Goal: Task Accomplishment & Management: Use online tool/utility

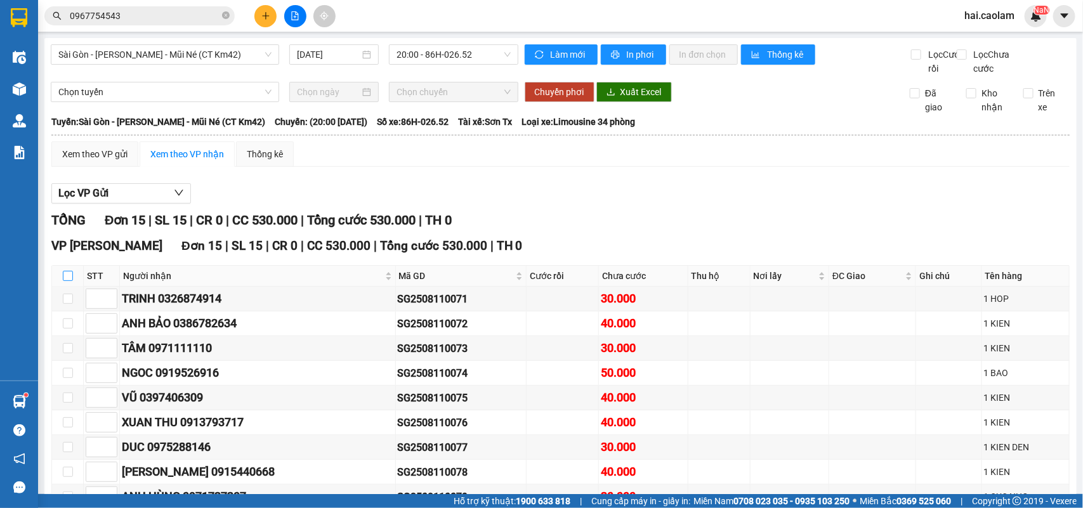
click at [65, 281] on input "checkbox" at bounding box center [68, 276] width 10 height 10
checkbox input "true"
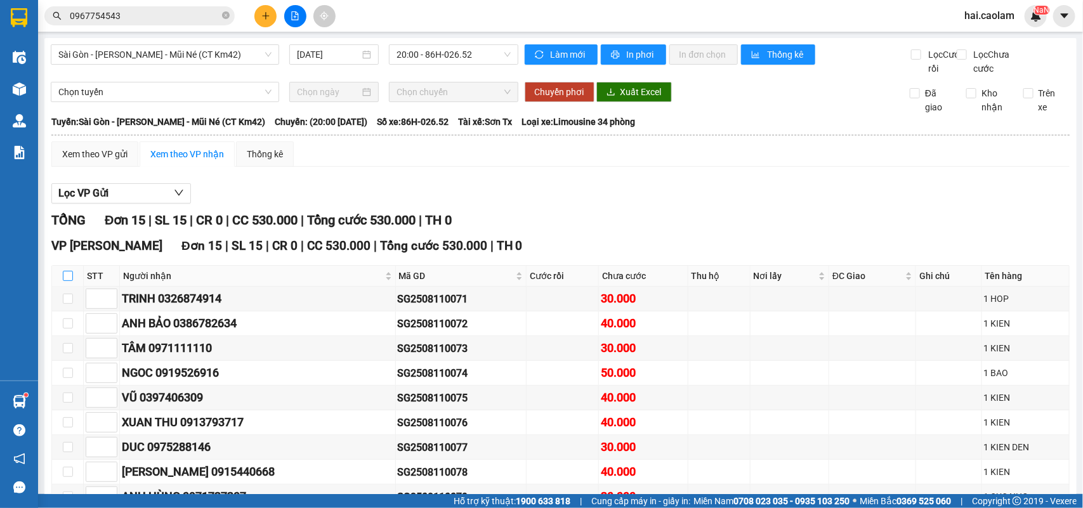
checkbox input "true"
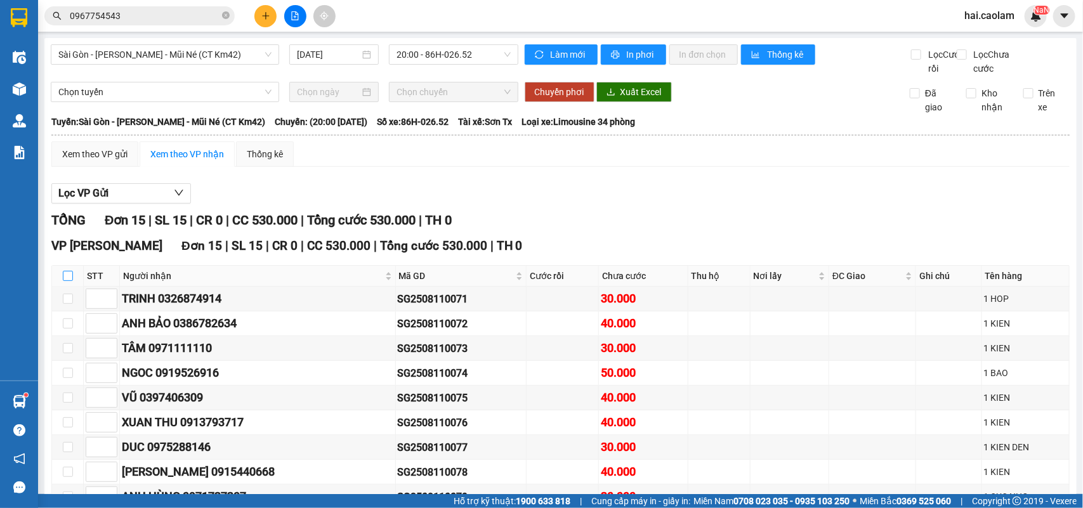
checkbox input "true"
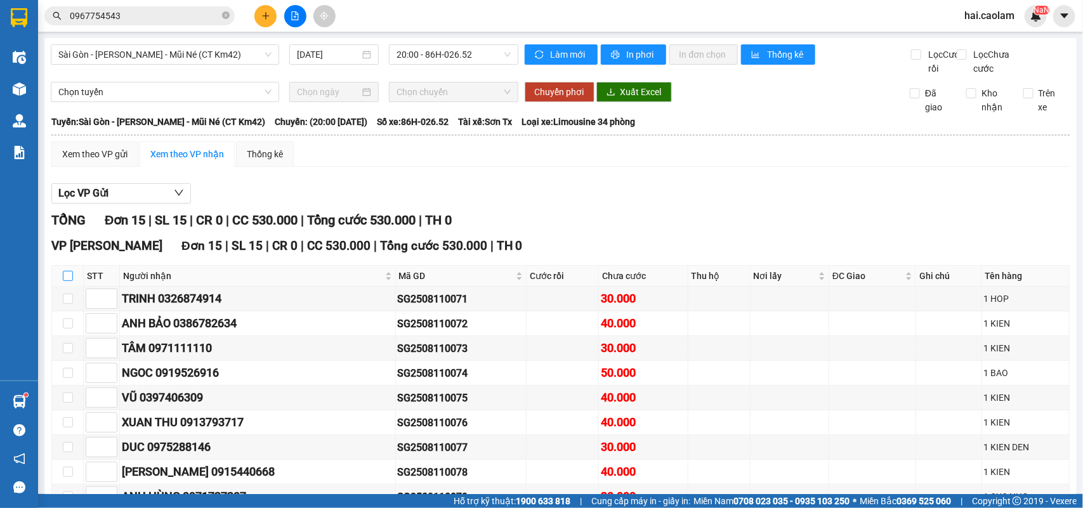
checkbox input "true"
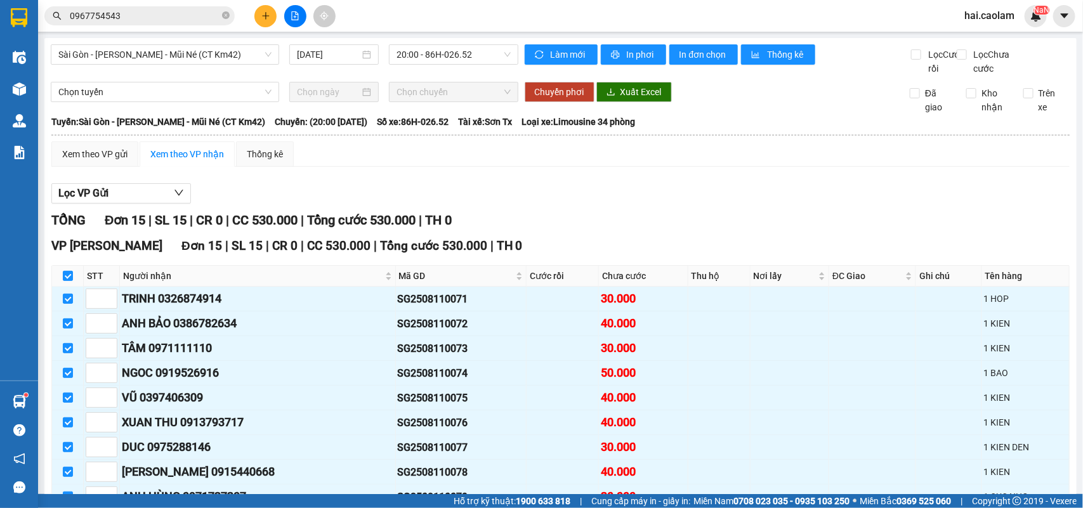
scroll to position [251, 0]
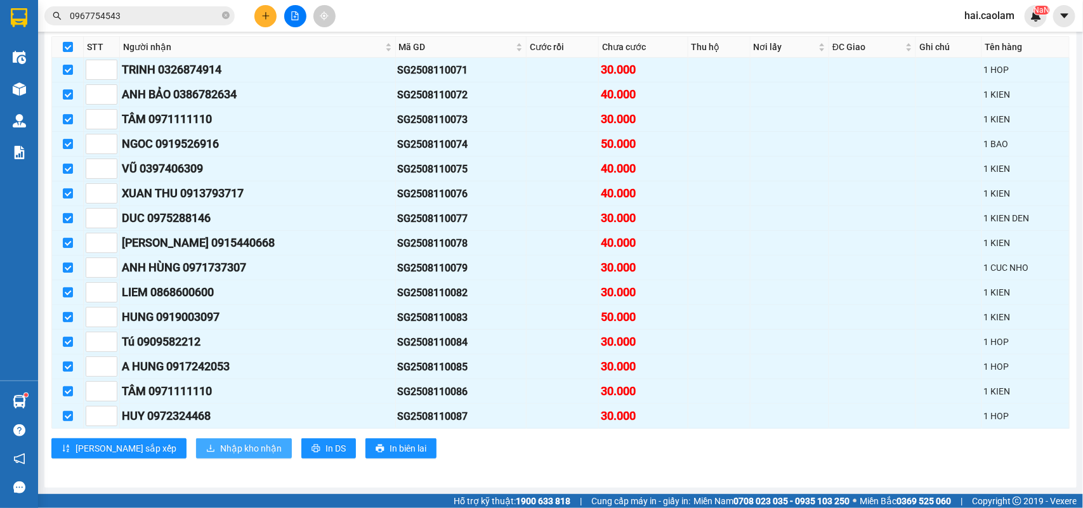
click at [220, 446] on span "Nhập kho nhận" at bounding box center [251, 448] width 62 height 14
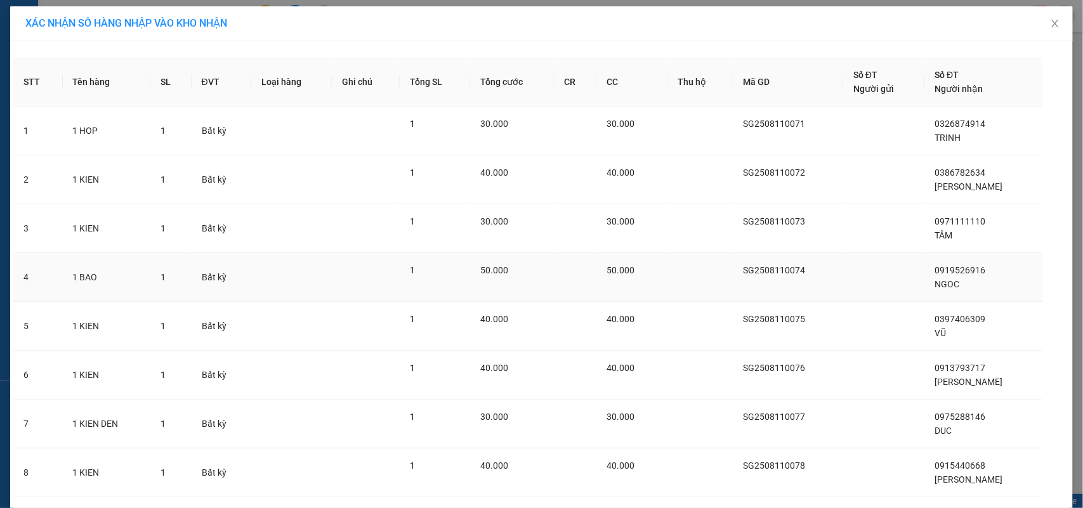
click at [590, 280] on td at bounding box center [575, 277] width 42 height 49
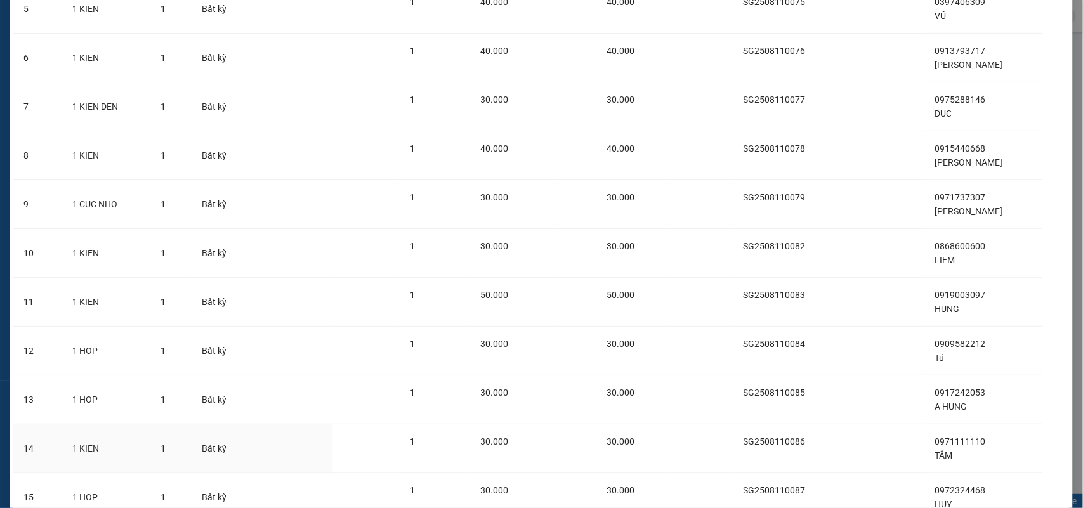
scroll to position [426, 0]
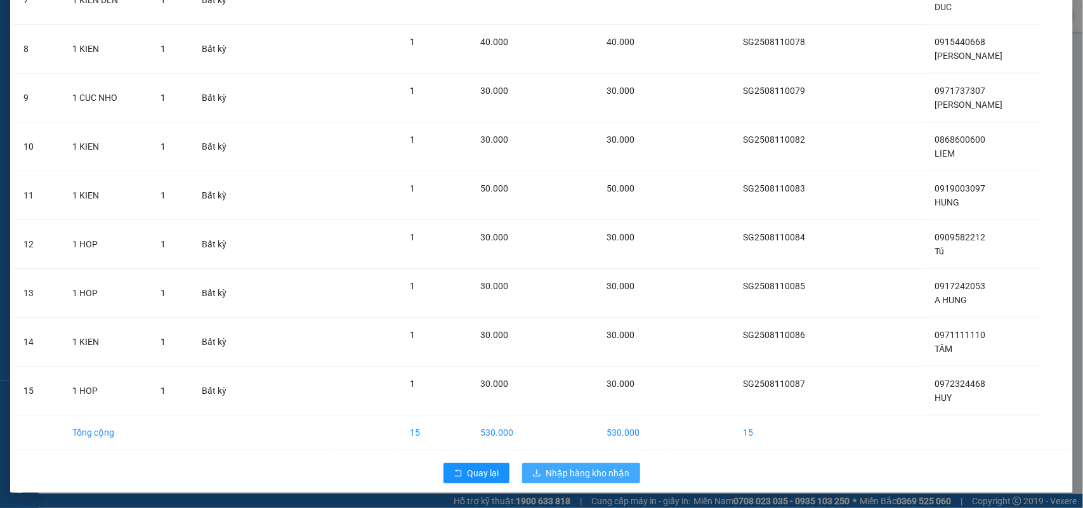
click at [566, 466] on span "Nhập hàng kho nhận" at bounding box center [588, 473] width 84 height 14
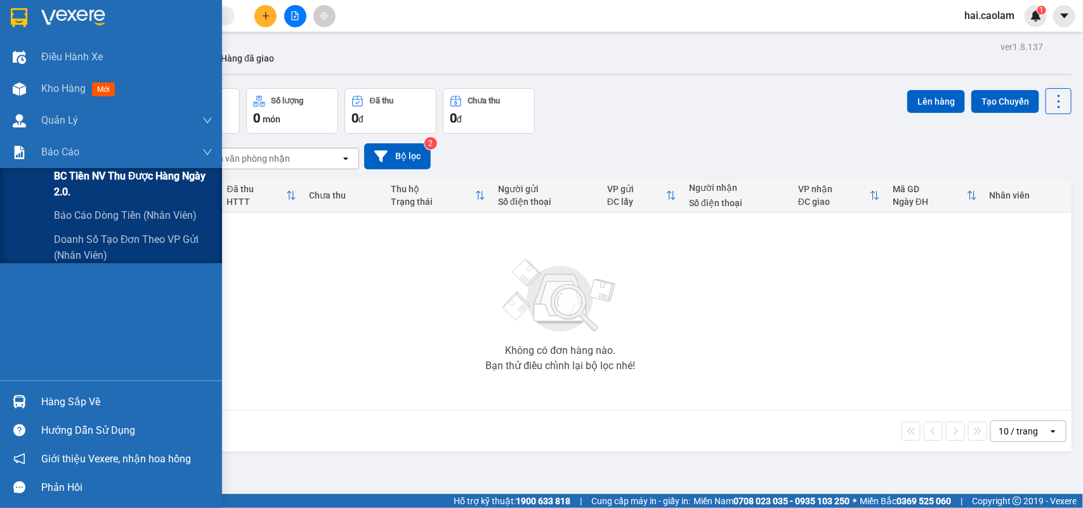
click at [90, 186] on span "BC Tiền NV thu được hàng ngày 2.0." at bounding box center [133, 184] width 159 height 32
